Goal: Task Accomplishment & Management: Manage account settings

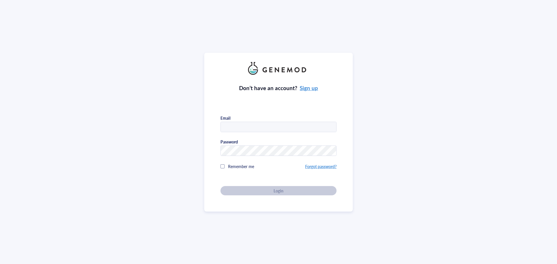
click at [235, 122] on input "text" at bounding box center [279, 127] width 116 height 10
type input "[PERSON_NAME][EMAIL_ADDRESS][DOMAIN_NAME]"
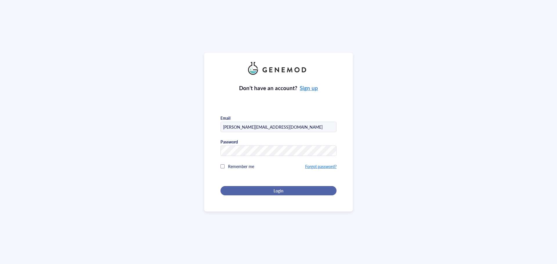
click at [279, 188] on span "Login" at bounding box center [279, 190] width 10 height 5
